Goal: Transaction & Acquisition: Purchase product/service

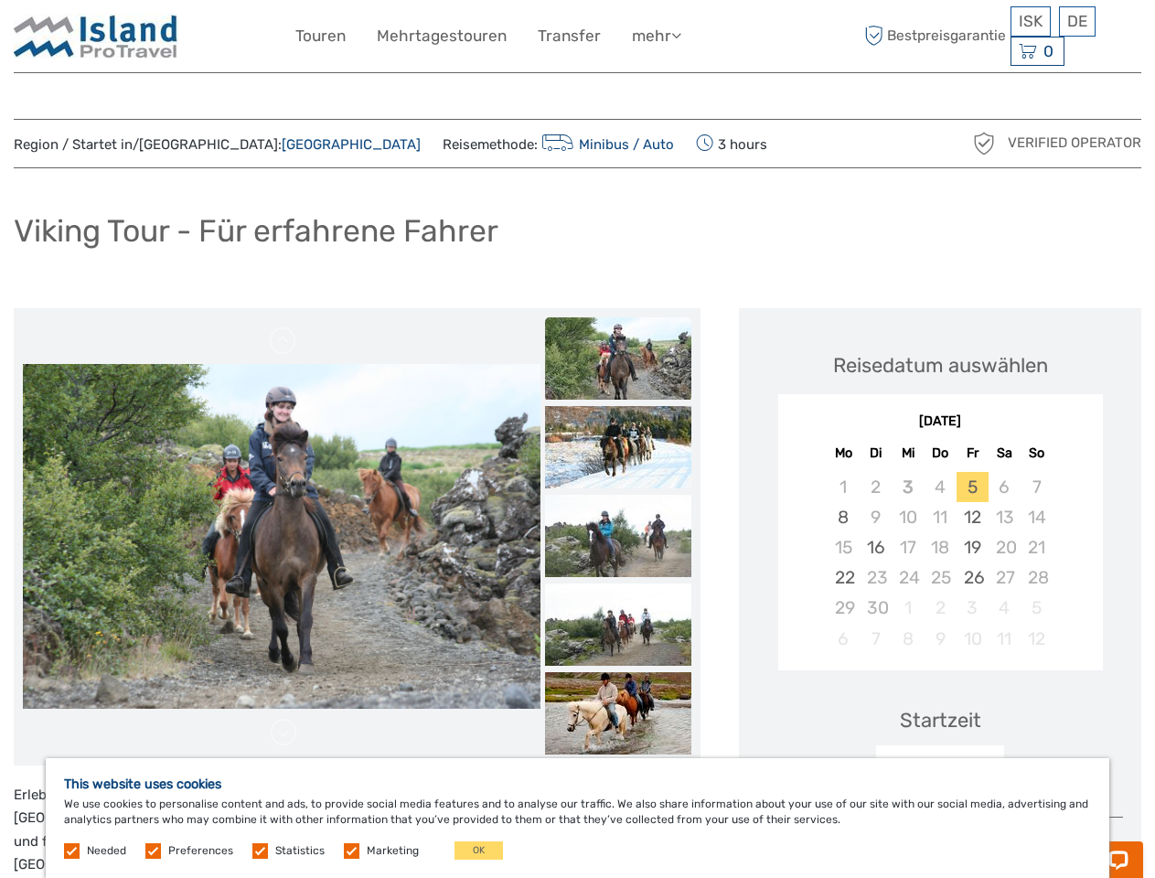
click at [656, 36] on link "mehr" at bounding box center [656, 36] width 49 height 27
click at [679, 35] on icon at bounding box center [676, 35] width 10 height 16
click at [1030, 21] on span "ISK" at bounding box center [1031, 21] width 24 height 18
click at [1077, 21] on div "DE English Español Deutsch" at bounding box center [1077, 21] width 37 height 30
click at [1036, 51] on div "0 Items Total 0 ISK Zur Kasse Der Warenkorb ist leer." at bounding box center [1038, 52] width 54 height 30
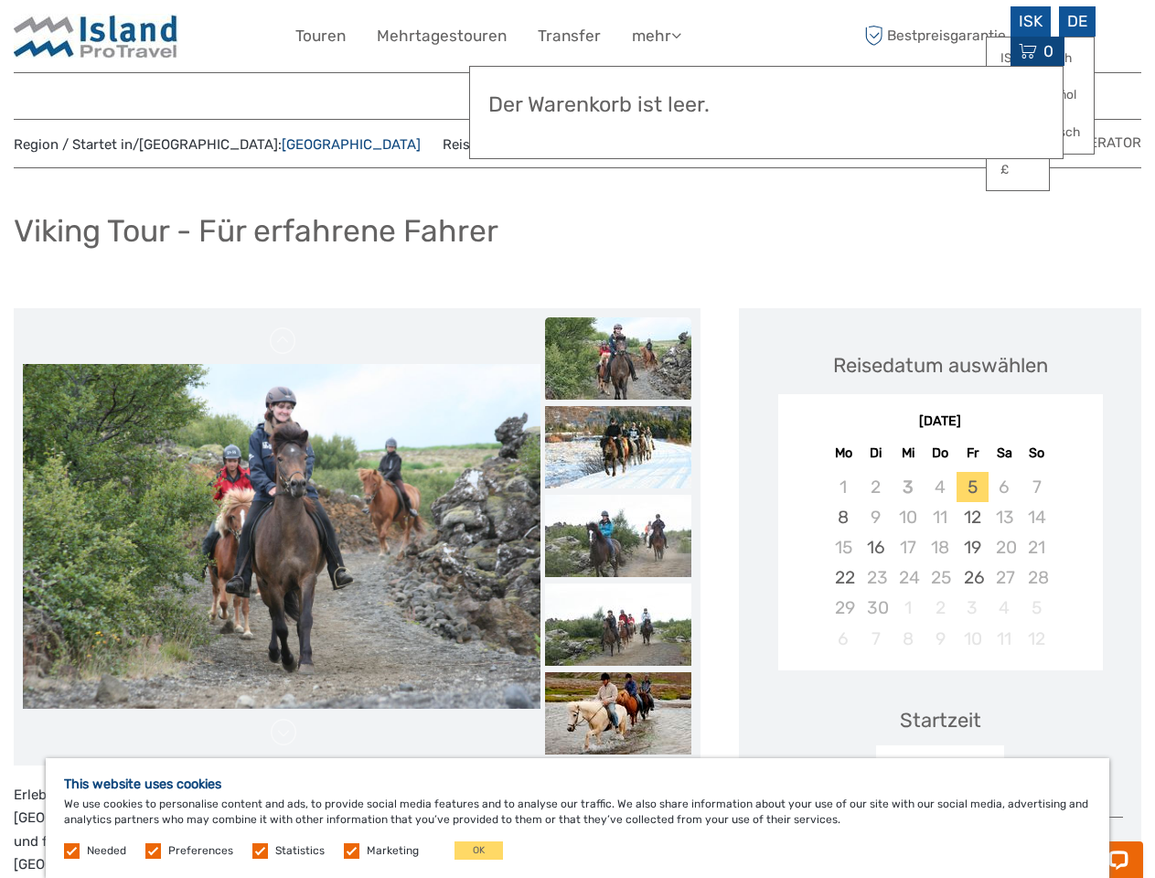
click at [282, 537] on img at bounding box center [282, 536] width 518 height 345
click at [618, 92] on h3 "Der Warenkorb ist leer." at bounding box center [766, 105] width 556 height 26
